Goal: Transaction & Acquisition: Book appointment/travel/reservation

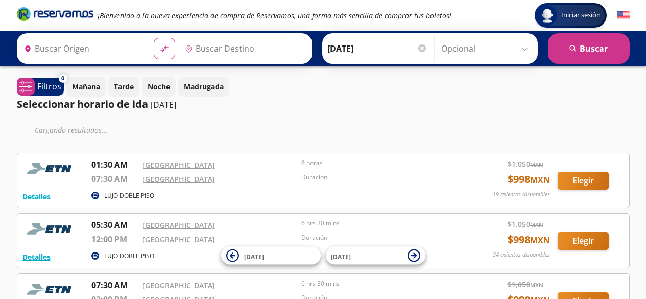
type input "[GEOGRAPHIC_DATA], [GEOGRAPHIC_DATA]"
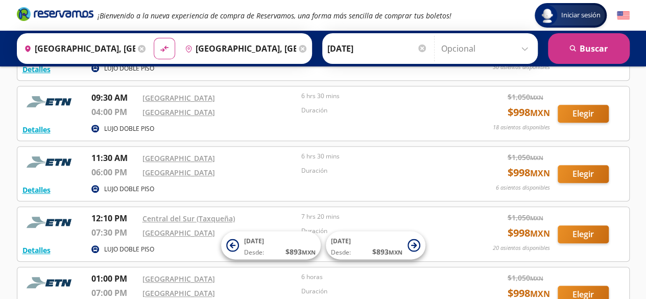
scroll to position [204, 0]
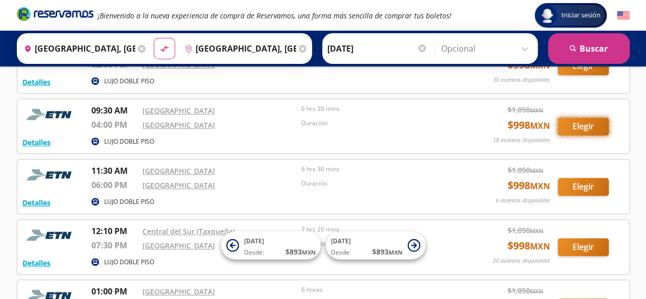
click at [597, 123] on button "Elegir" at bounding box center [582, 126] width 51 height 18
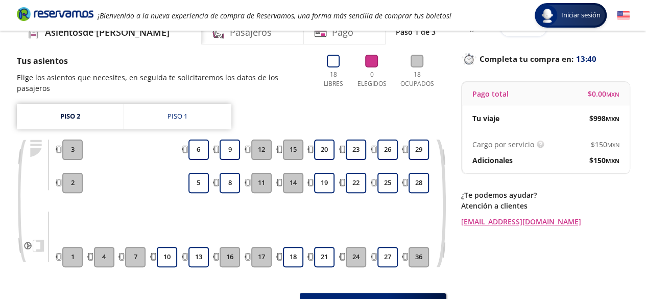
scroll to position [102, 0]
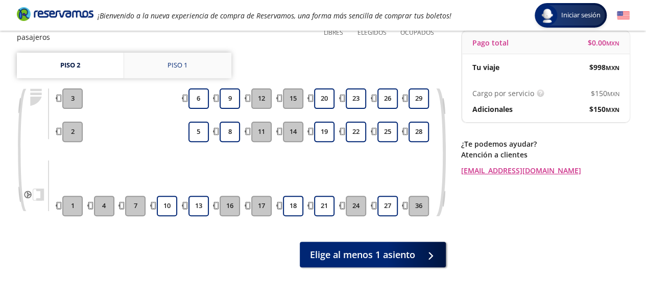
click at [181, 60] on div "Piso 1" at bounding box center [177, 65] width 20 height 10
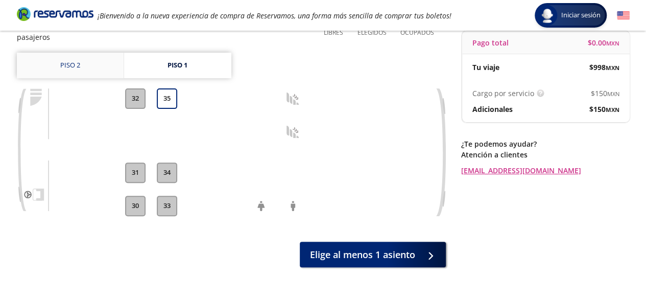
click at [79, 53] on link "Piso 2" at bounding box center [70, 66] width 107 height 26
